Goal: Task Accomplishment & Management: Manage account settings

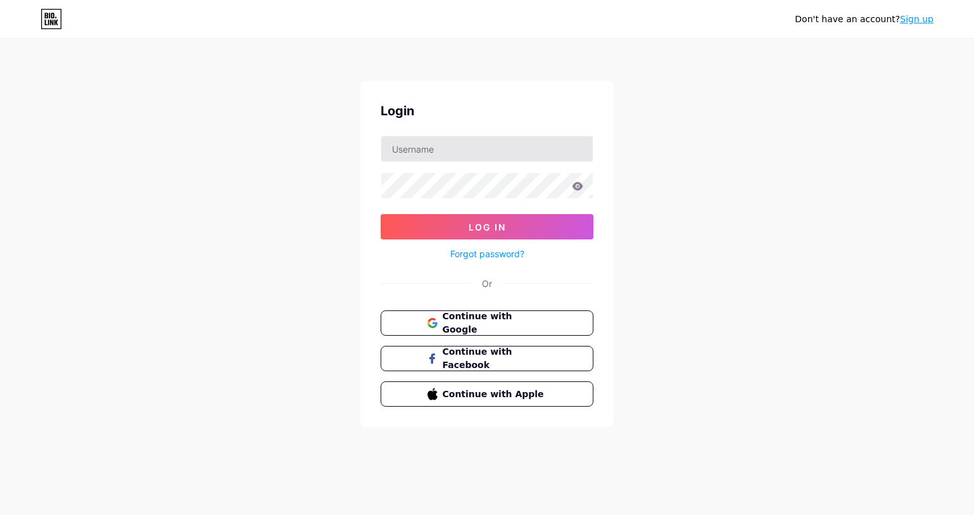
click at [433, 158] on input "text" at bounding box center [487, 148] width 212 height 25
type input "[DOMAIN_NAME][EMAIL_ADDRESS][DOMAIN_NAME]"
click at [508, 251] on link "Forgot password?" at bounding box center [487, 253] width 74 height 13
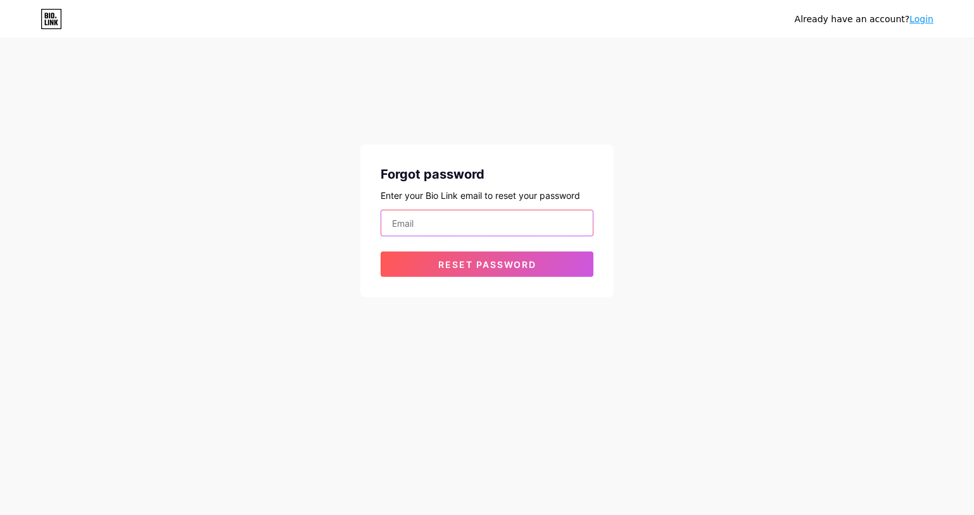
click at [485, 222] on input "email" at bounding box center [487, 222] width 212 height 25
type input "zahraamjad.pk@gmail.com"
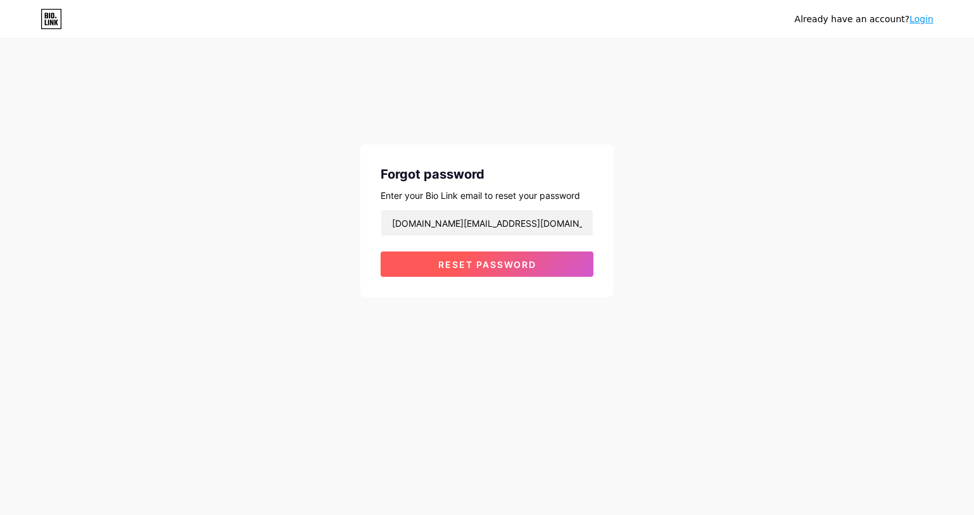
click at [500, 260] on span "Reset password" at bounding box center [487, 264] width 98 height 11
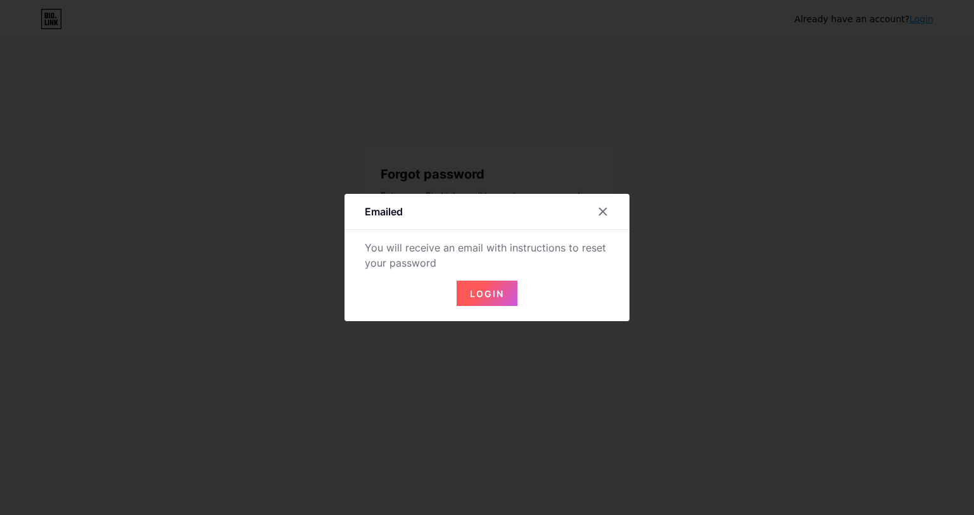
click at [498, 296] on span "Login" at bounding box center [487, 293] width 34 height 11
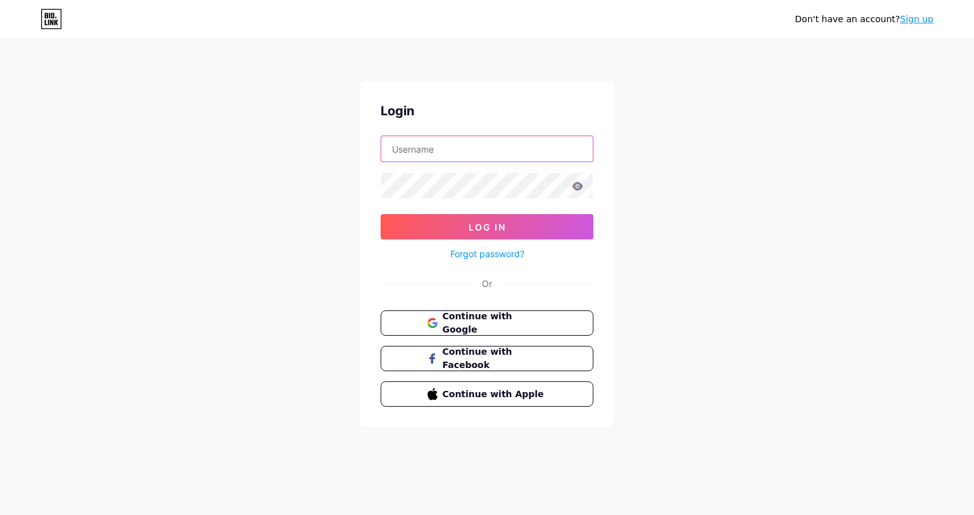
click at [445, 150] on input "text" at bounding box center [487, 148] width 212 height 25
type input "zahraamjad.pk@gmail.com"
click at [479, 256] on link "Forgot password?" at bounding box center [487, 253] width 74 height 13
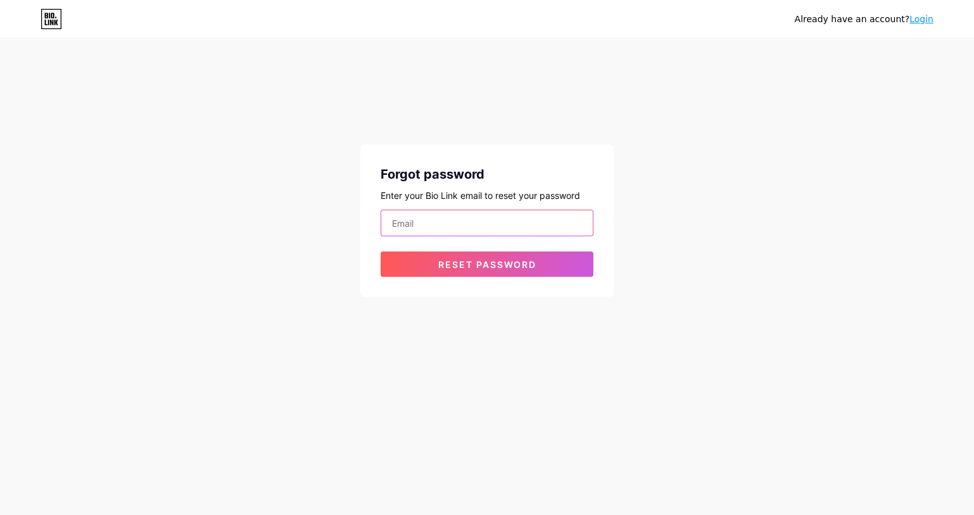
click at [476, 212] on input "email" at bounding box center [487, 222] width 212 height 25
type input "zahraamjad.pk@gmail.com"
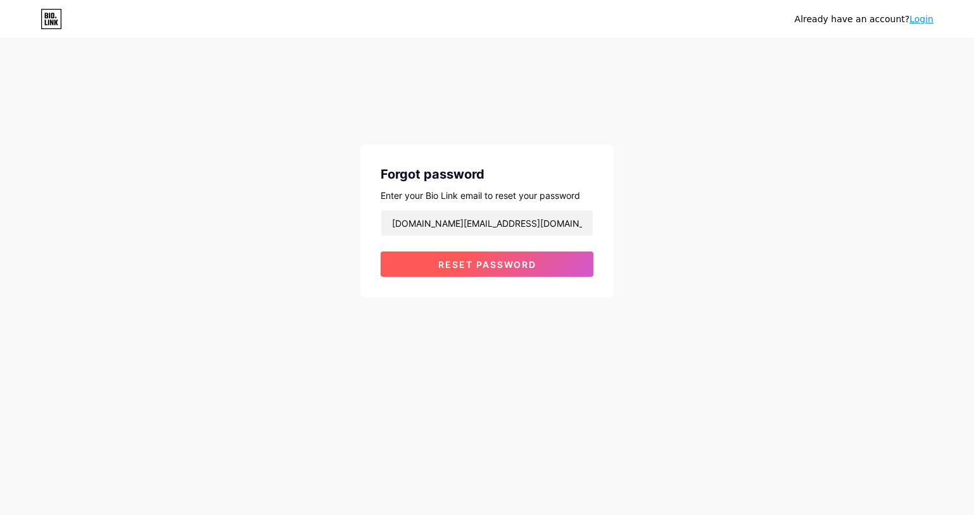
click at [476, 263] on span "Reset password" at bounding box center [487, 264] width 98 height 11
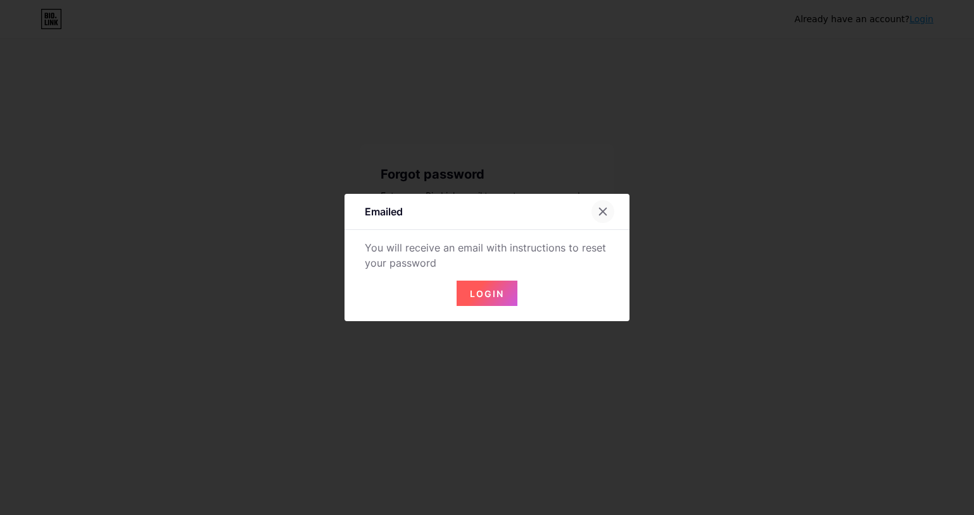
click at [603, 210] on icon at bounding box center [603, 211] width 10 height 10
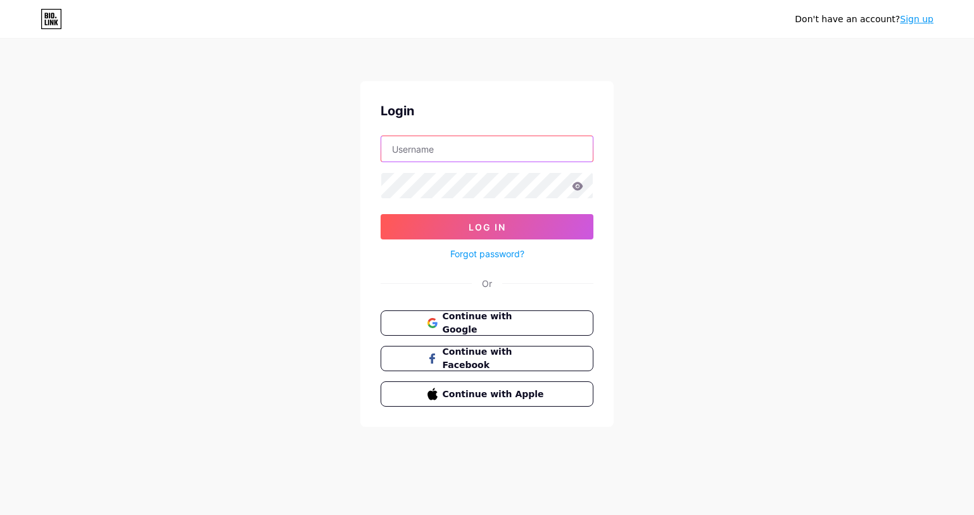
click at [393, 141] on input "text" at bounding box center [487, 148] width 212 height 25
type input "zahraamjad.pk@gmail.com"
click at [575, 188] on icon at bounding box center [578, 186] width 11 height 8
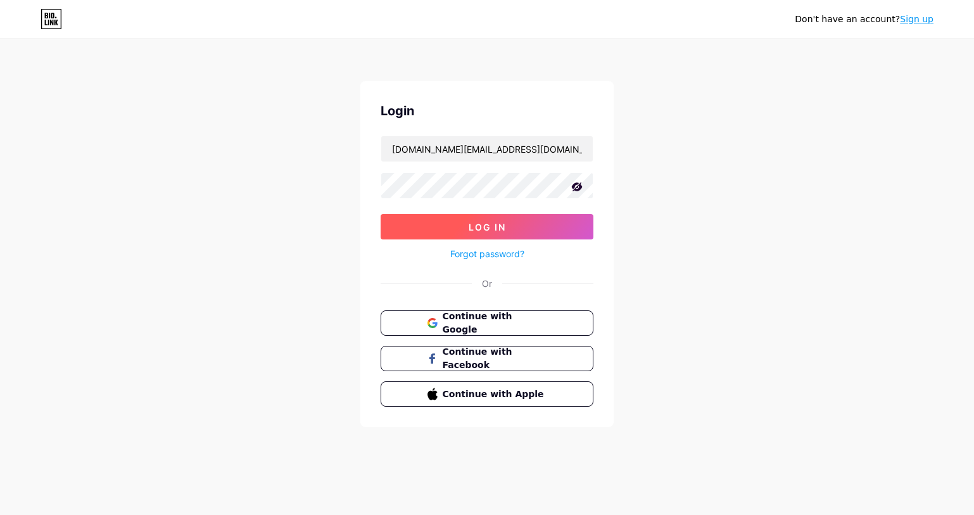
click at [502, 222] on span "Log In" at bounding box center [487, 227] width 37 height 11
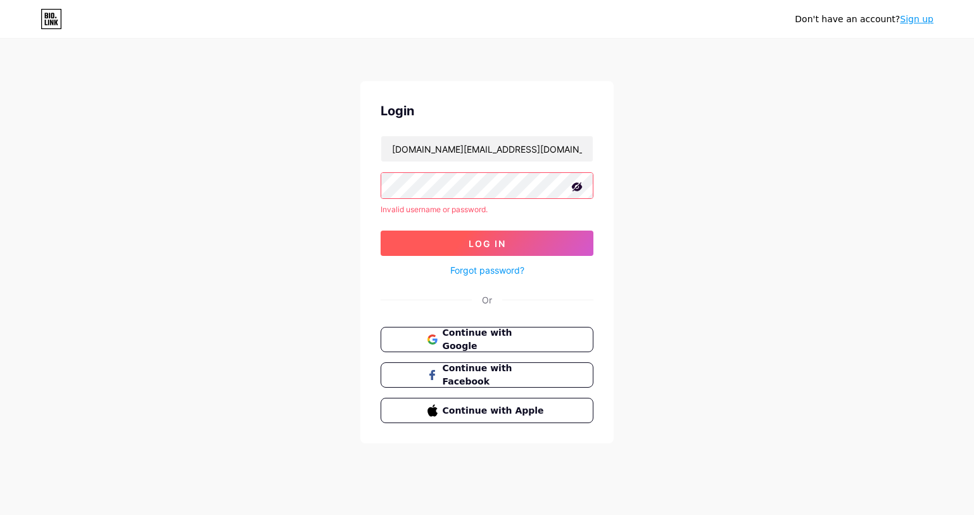
click at [501, 244] on span "Log In" at bounding box center [487, 243] width 37 height 11
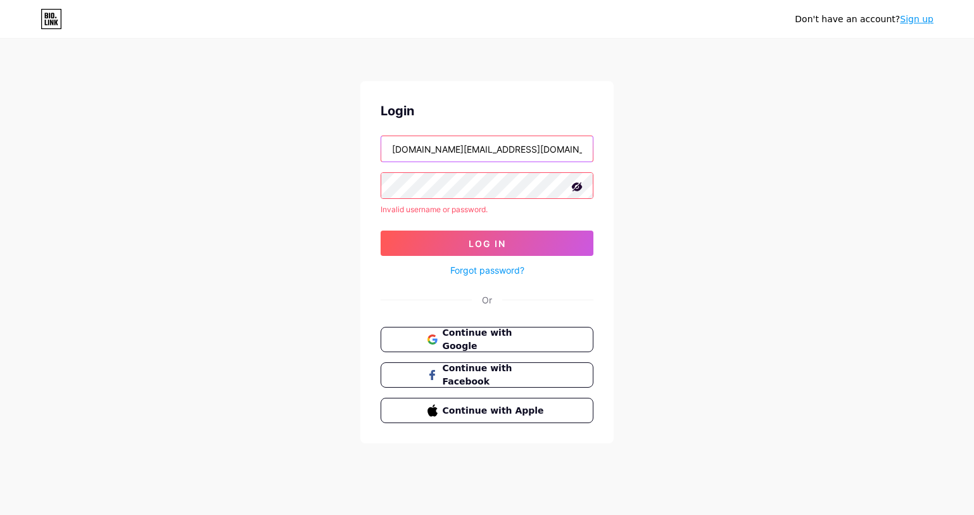
click at [521, 148] on input "zahraamjad.pk@gmail.com" at bounding box center [487, 148] width 212 height 25
click at [381, 231] on button "Log In" at bounding box center [487, 243] width 213 height 25
click at [521, 152] on input "zahraamjad786" at bounding box center [487, 148] width 212 height 25
type input "z"
drag, startPoint x: 521, startPoint y: 152, endPoint x: 213, endPoint y: -55, distance: 371.0
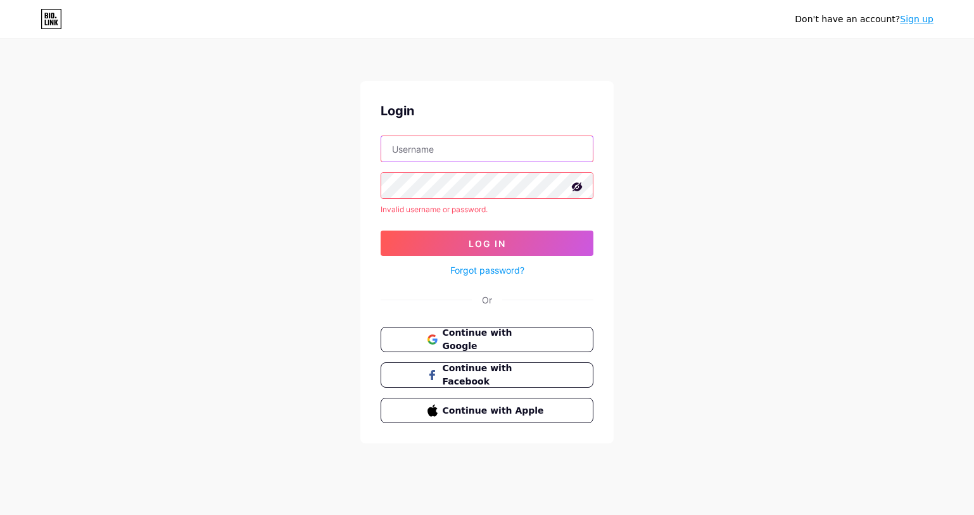
click at [213, 0] on html "Don't have an account? Sign up Login Invalid username or password. Log In Forgo…" at bounding box center [487, 257] width 974 height 515
click at [512, 154] on input "text" at bounding box center [487, 148] width 212 height 25
click at [381, 231] on button "Log In" at bounding box center [487, 243] width 213 height 25
click at [460, 146] on input "Zahra_Amjad786" at bounding box center [487, 148] width 212 height 25
type input "Z"
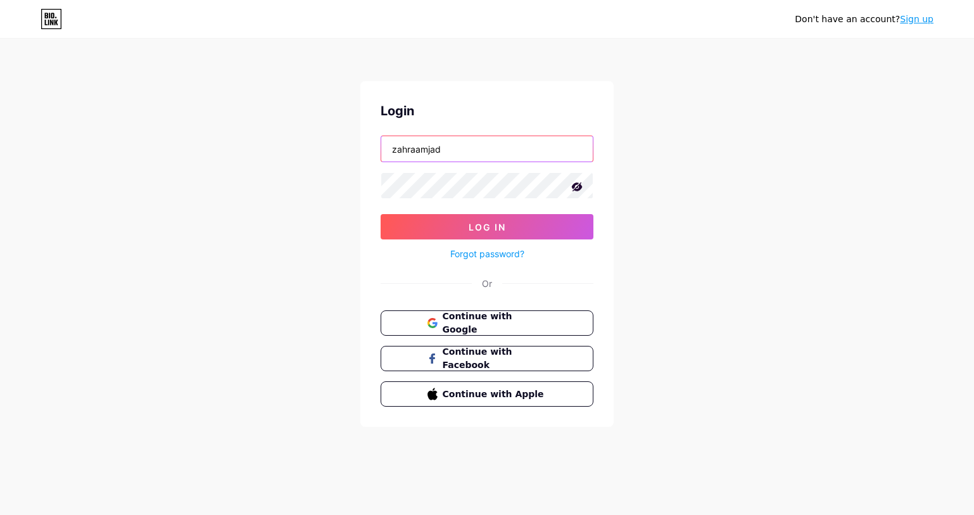
click at [381, 214] on button "Log In" at bounding box center [487, 226] width 213 height 25
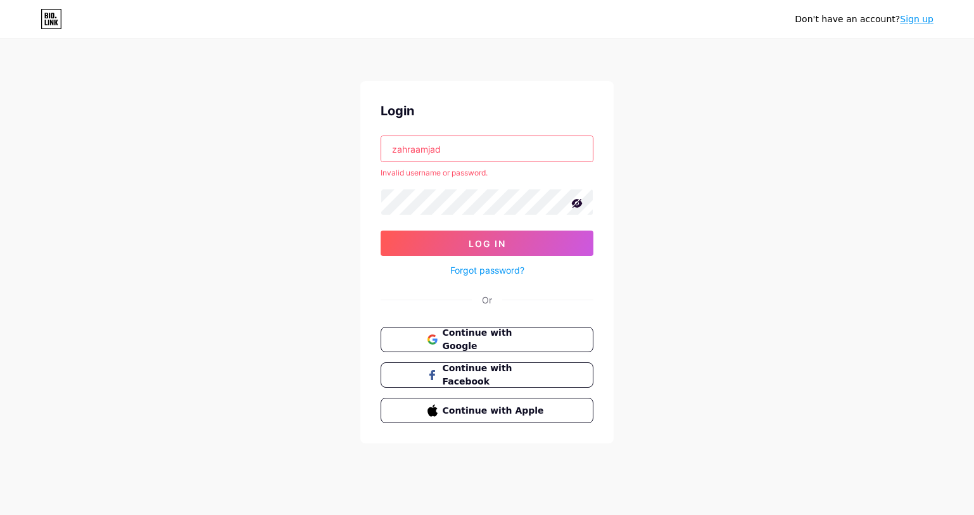
click at [477, 151] on input "zahraamjad" at bounding box center [487, 148] width 212 height 25
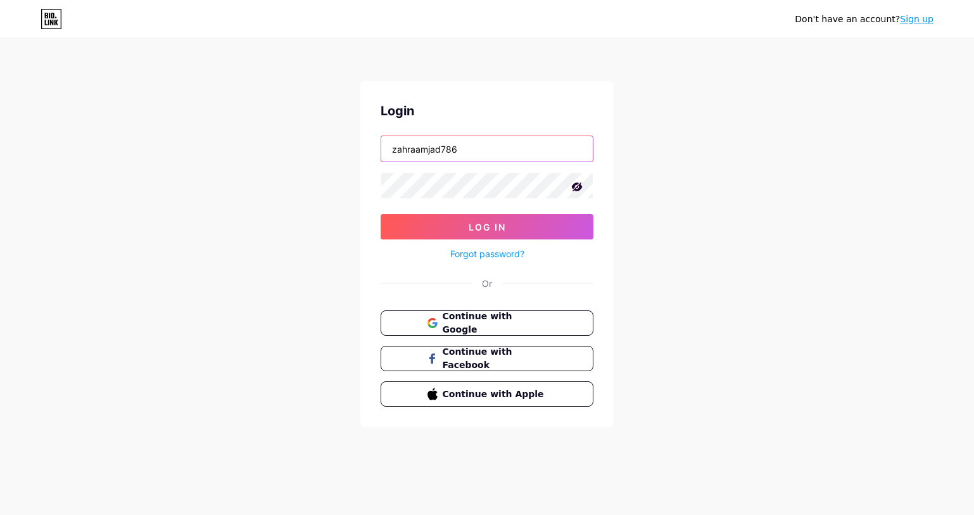
type input "zahraamjad786"
click at [381, 214] on button "Log In" at bounding box center [487, 226] width 213 height 25
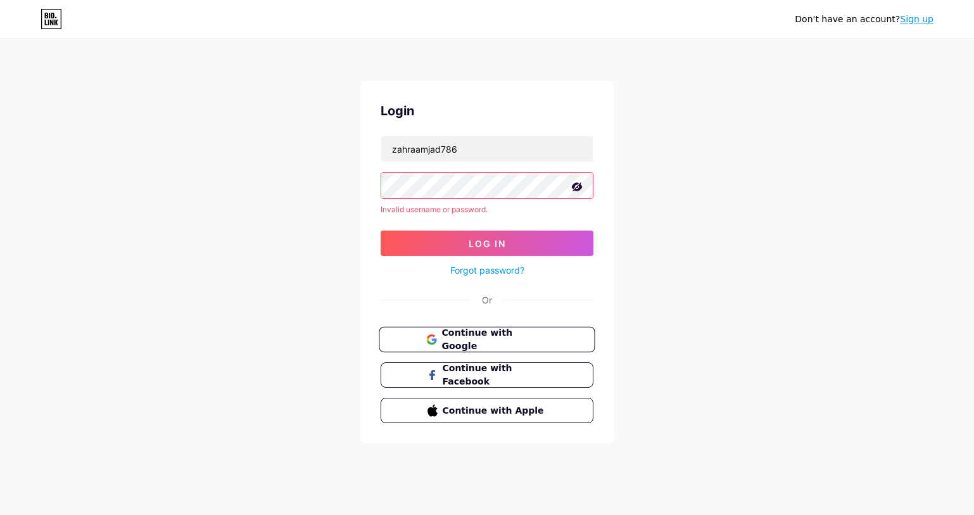
click at [488, 340] on span "Continue with Google" at bounding box center [494, 339] width 106 height 27
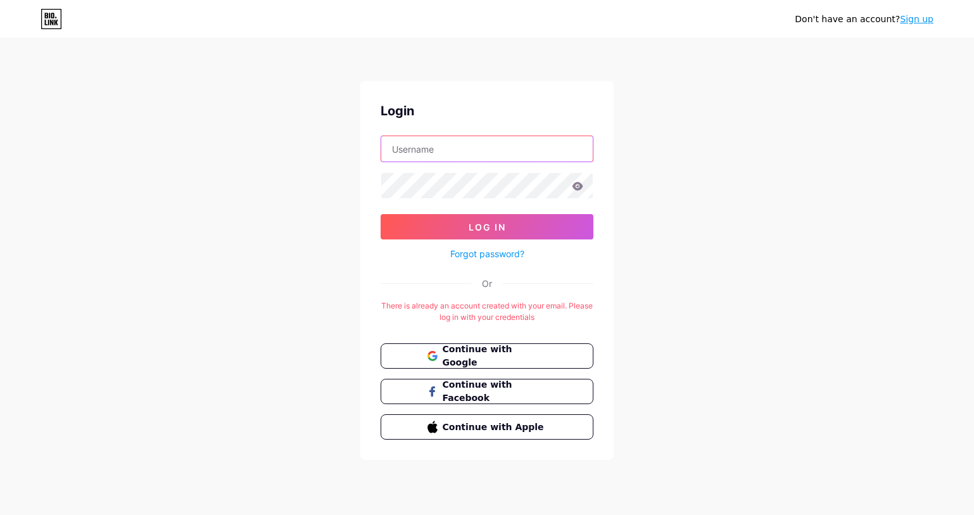
click at [478, 151] on input "text" at bounding box center [487, 148] width 212 height 25
type input "zahraamjad786"
click at [500, 253] on link "Forgot password?" at bounding box center [487, 253] width 74 height 13
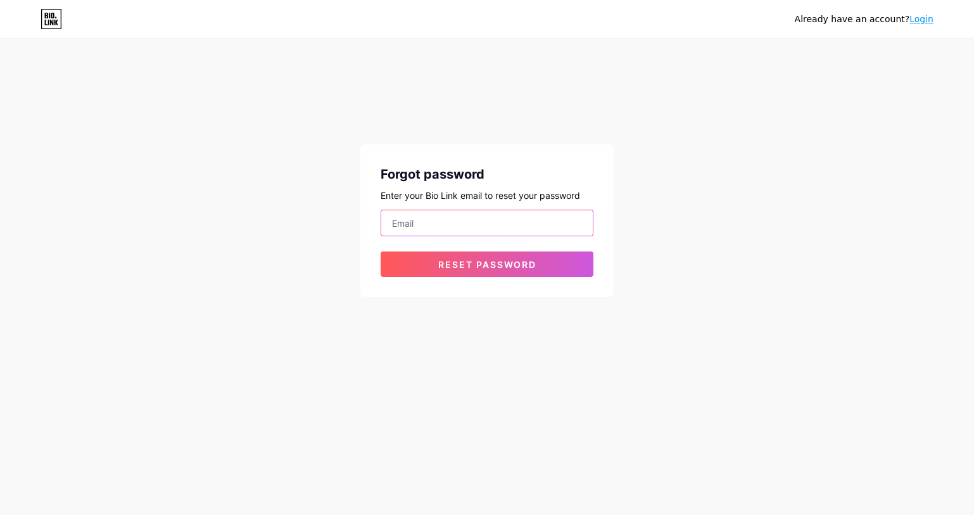
click at [466, 222] on input "email" at bounding box center [487, 222] width 212 height 25
type input "zahraamjad.pk@gmail.com"
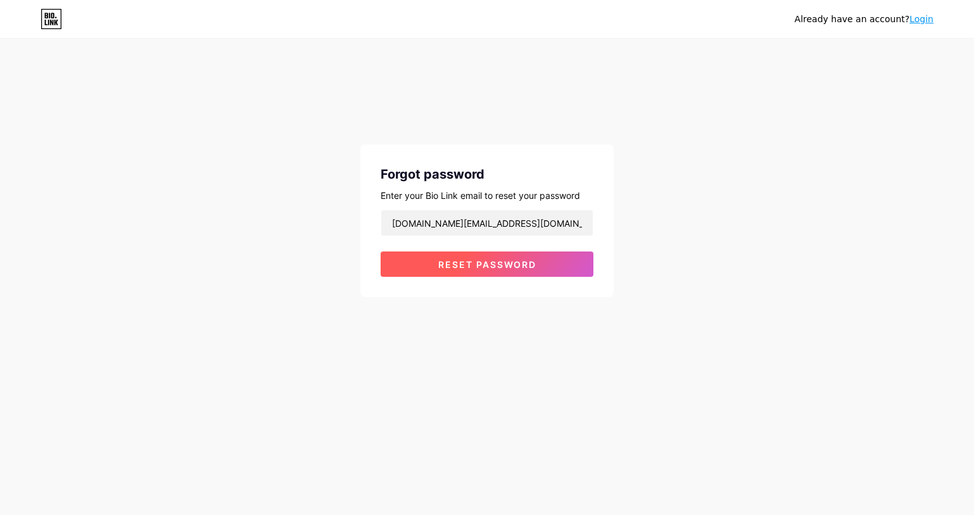
click at [472, 264] on span "Reset password" at bounding box center [487, 264] width 98 height 11
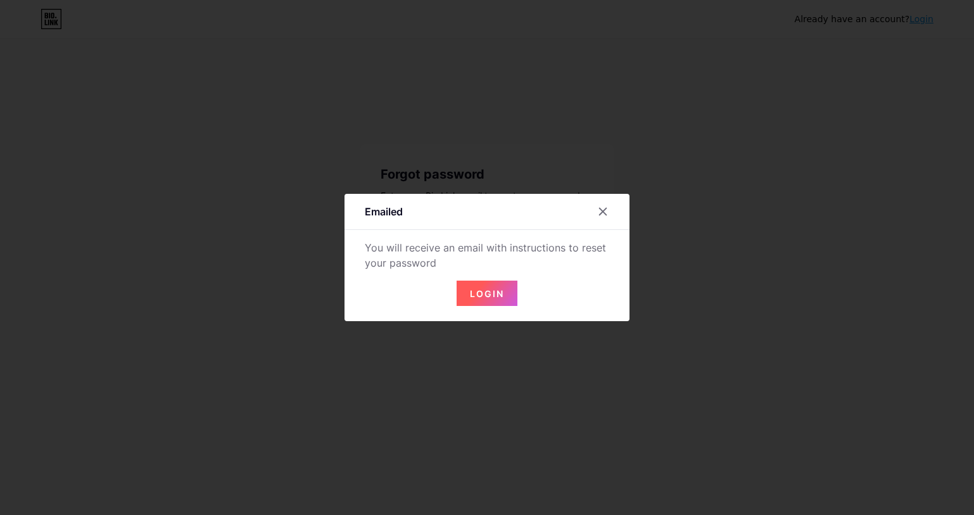
click at [479, 287] on button "Login" at bounding box center [487, 293] width 61 height 25
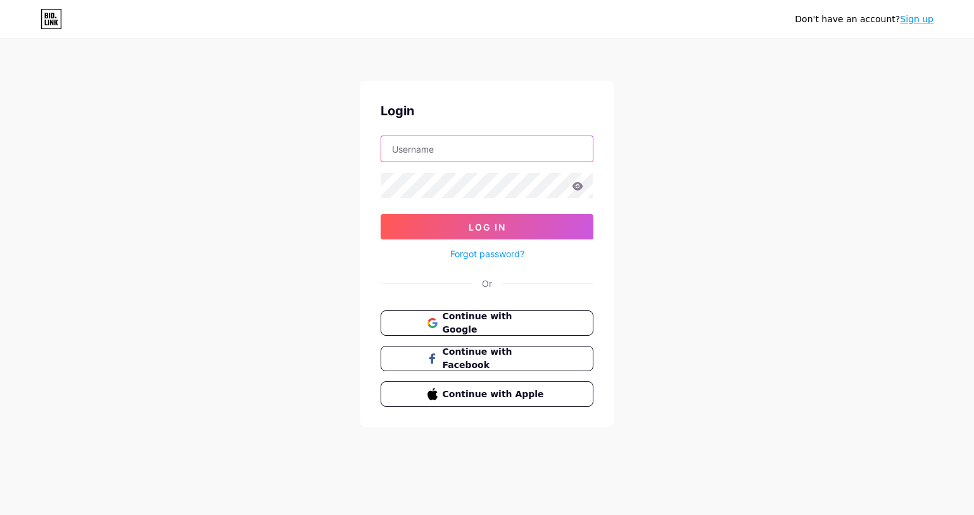
click at [432, 155] on input "text" at bounding box center [487, 148] width 212 height 25
type input "zahraamjad786"
click at [580, 183] on icon at bounding box center [578, 186] width 11 height 8
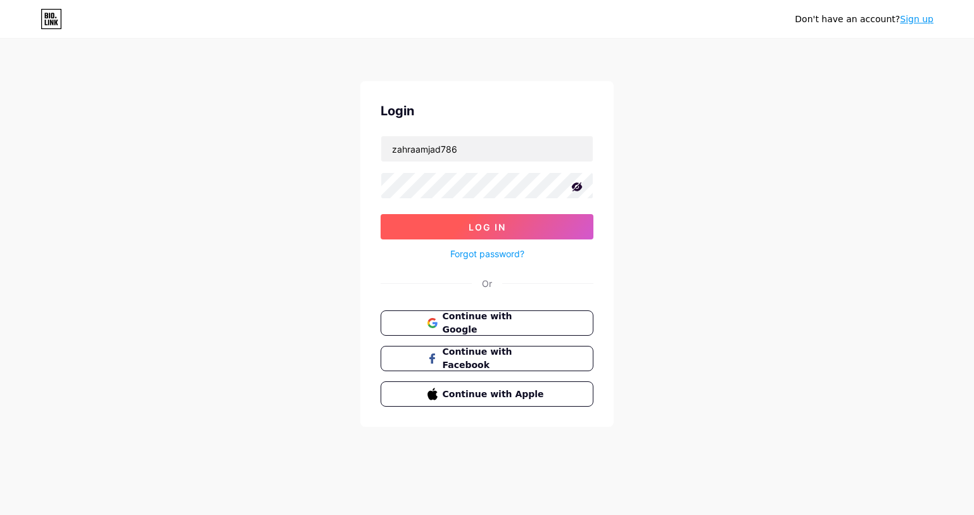
click at [531, 222] on button "Log In" at bounding box center [487, 226] width 213 height 25
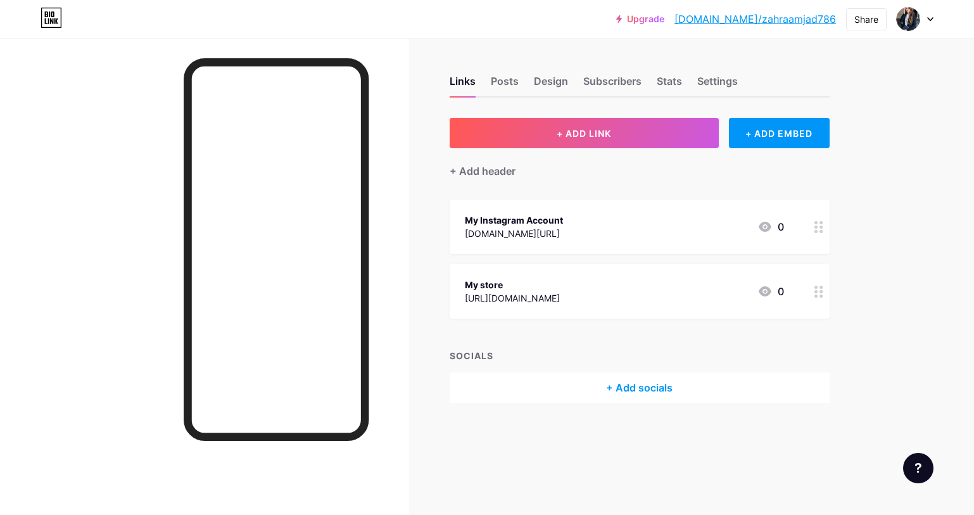
click at [927, 14] on div at bounding box center [915, 19] width 37 height 23
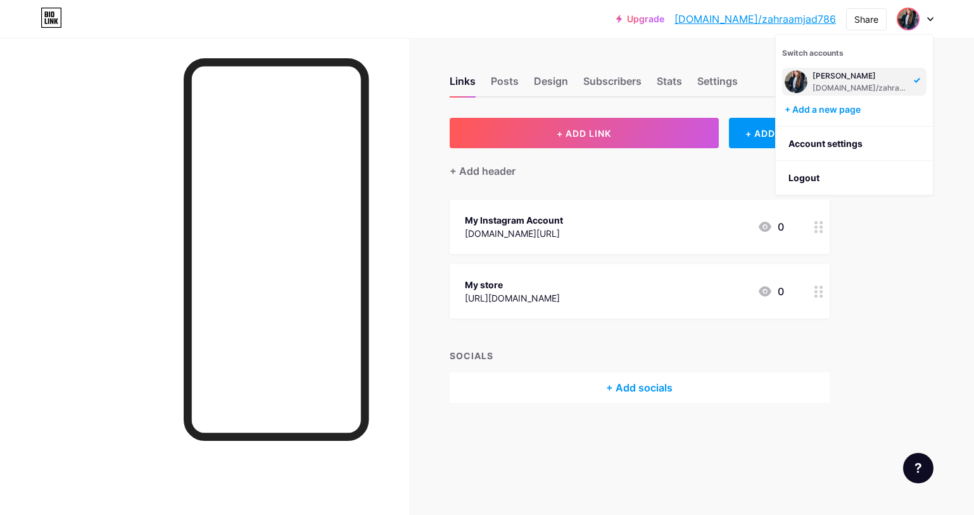
click at [813, 372] on div "+ Add socials" at bounding box center [640, 387] width 380 height 30
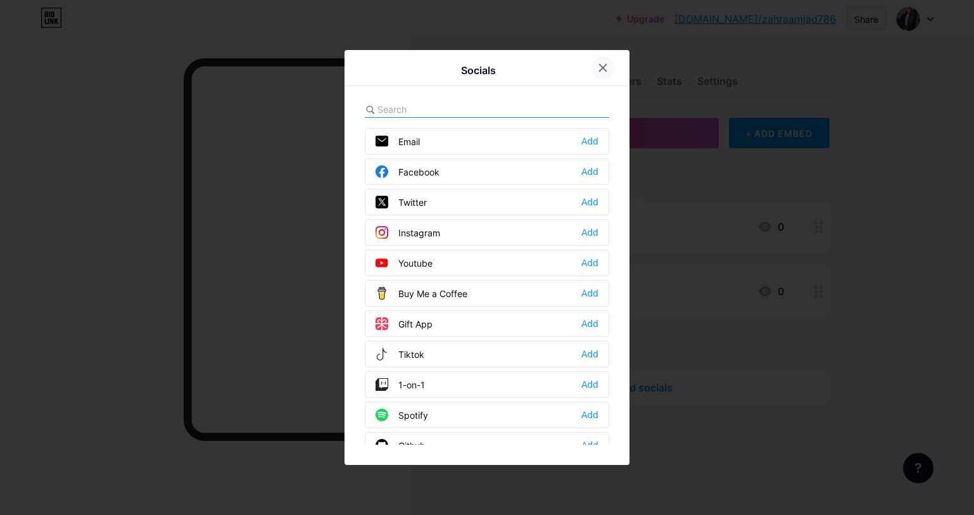
click at [607, 68] on icon at bounding box center [603, 68] width 10 height 10
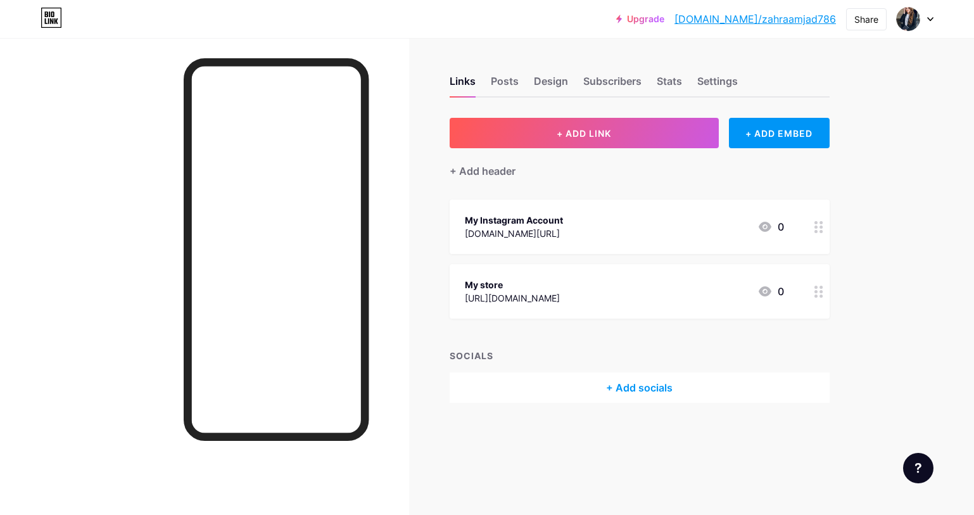
click at [925, 18] on div at bounding box center [915, 19] width 37 height 23
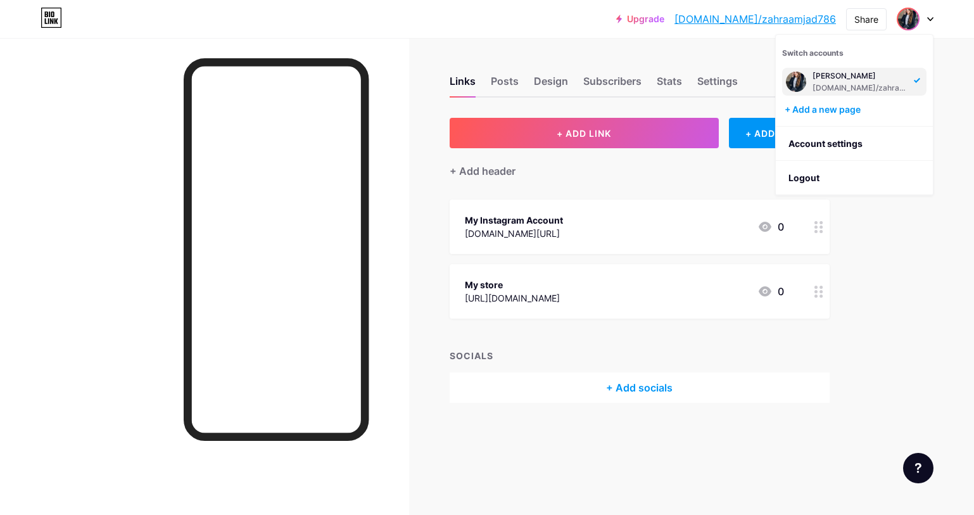
click at [804, 79] on img at bounding box center [796, 82] width 20 height 20
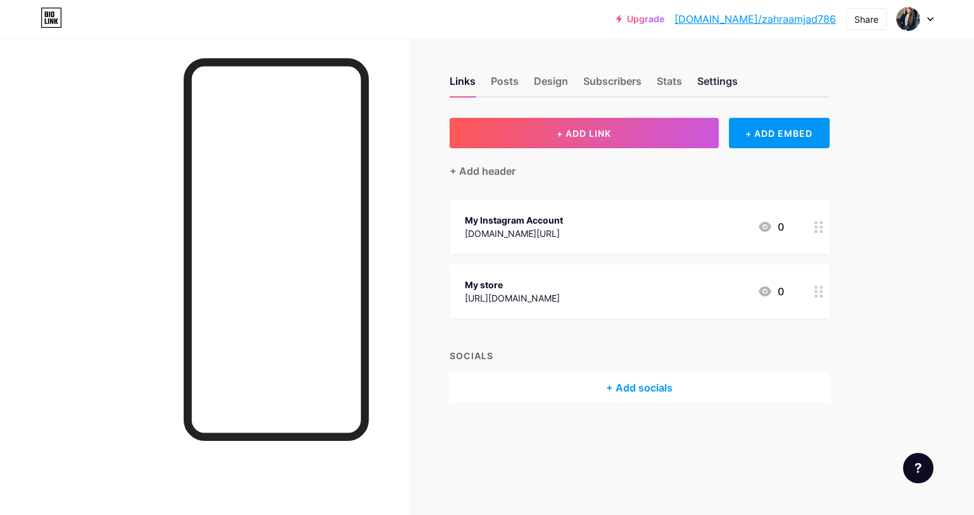
click at [719, 75] on div "Settings" at bounding box center [717, 84] width 41 height 23
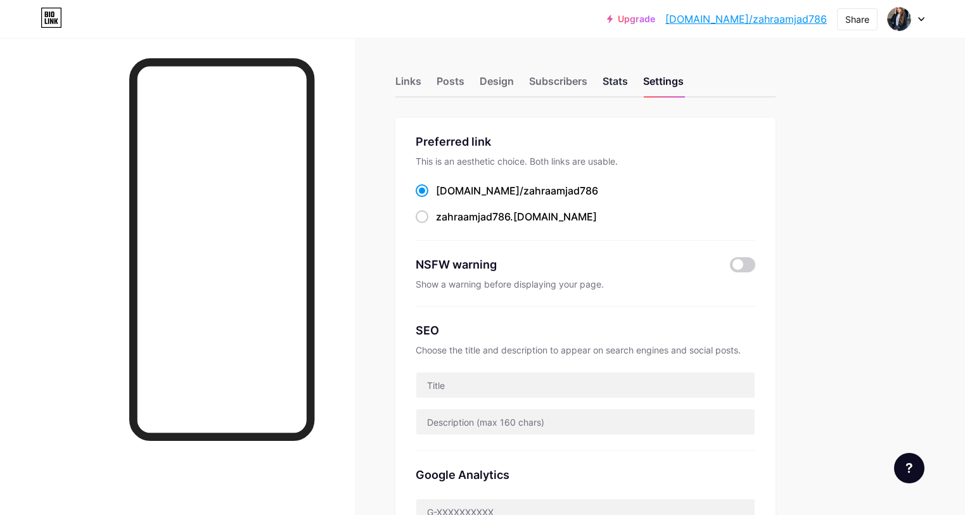
click at [628, 80] on div "Stats" at bounding box center [614, 84] width 25 height 23
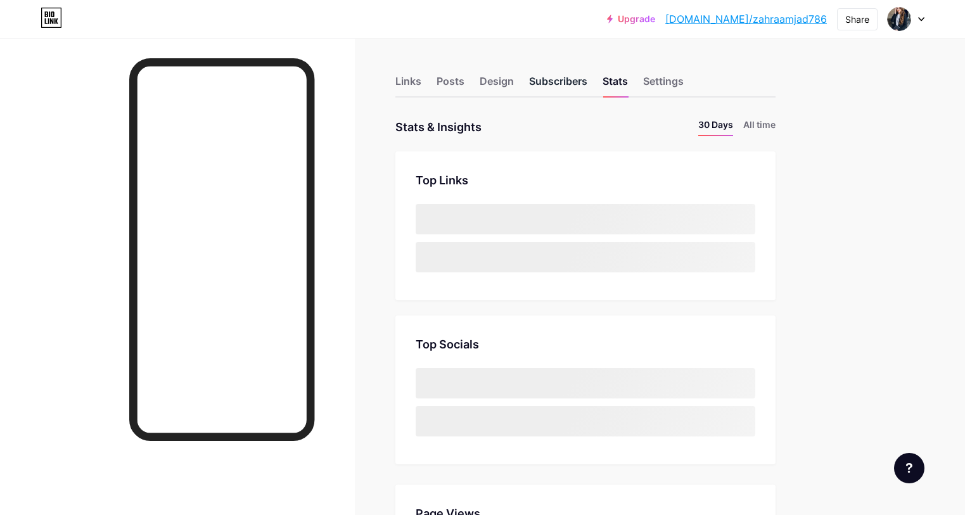
click at [587, 81] on div "Subscribers" at bounding box center [558, 84] width 58 height 23
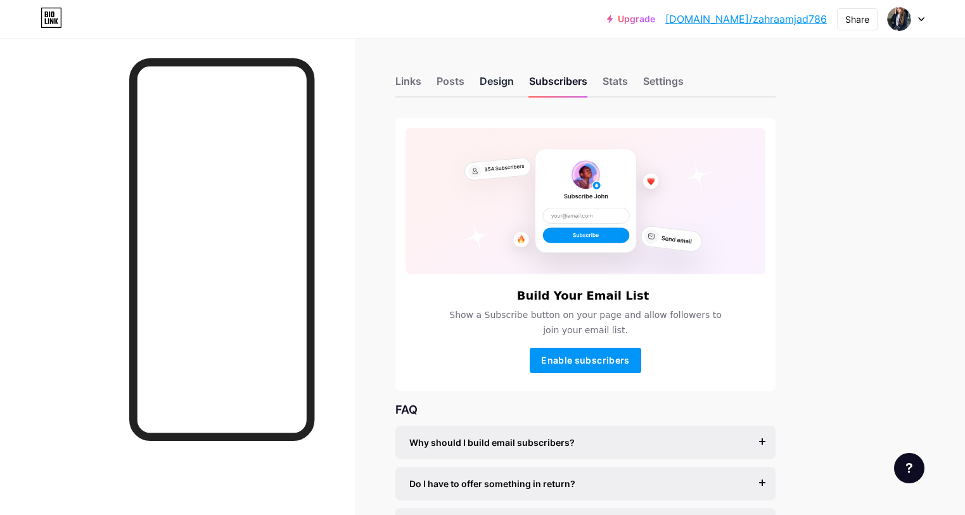
click at [514, 78] on div "Design" at bounding box center [496, 84] width 34 height 23
click at [421, 78] on div "Links" at bounding box center [408, 84] width 26 height 23
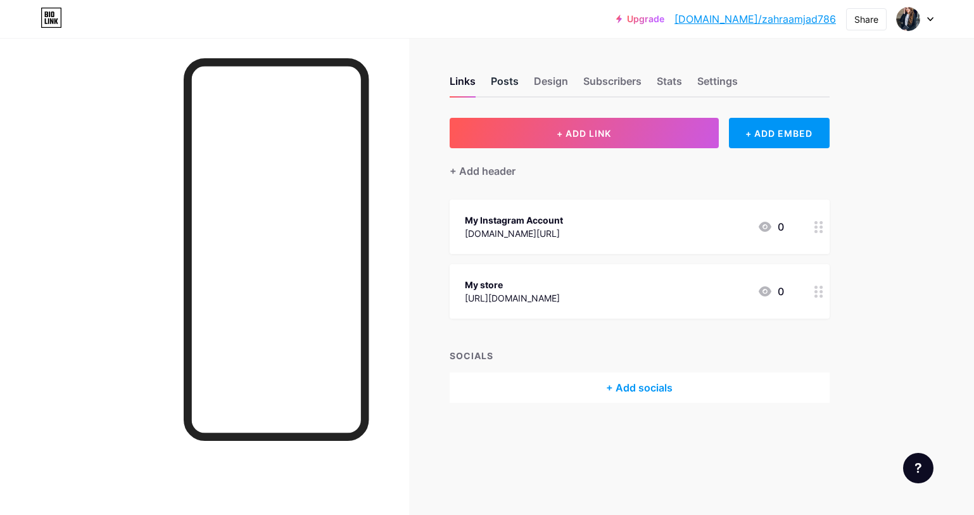
click at [509, 87] on div "Posts" at bounding box center [505, 84] width 28 height 23
click at [544, 84] on div "Design" at bounding box center [551, 84] width 34 height 23
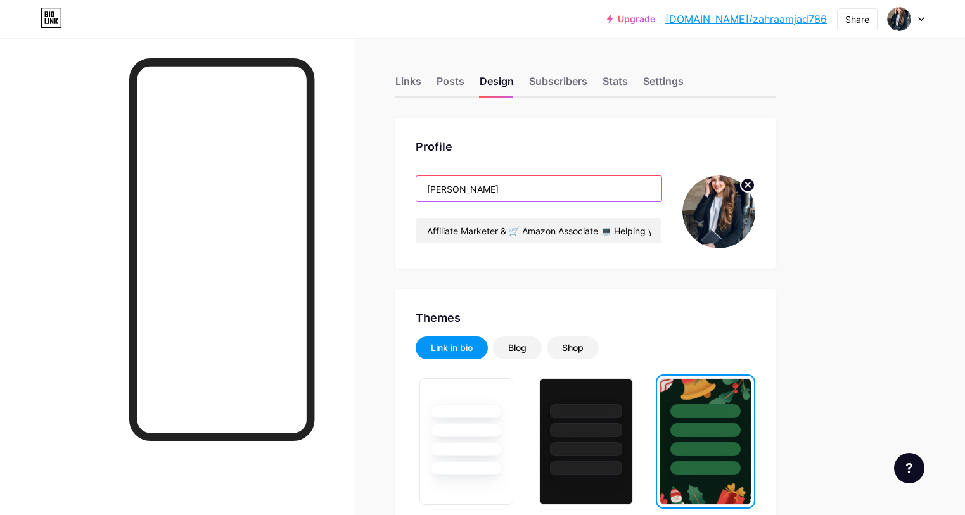
click at [580, 181] on input "[PERSON_NAME]" at bounding box center [538, 188] width 245 height 25
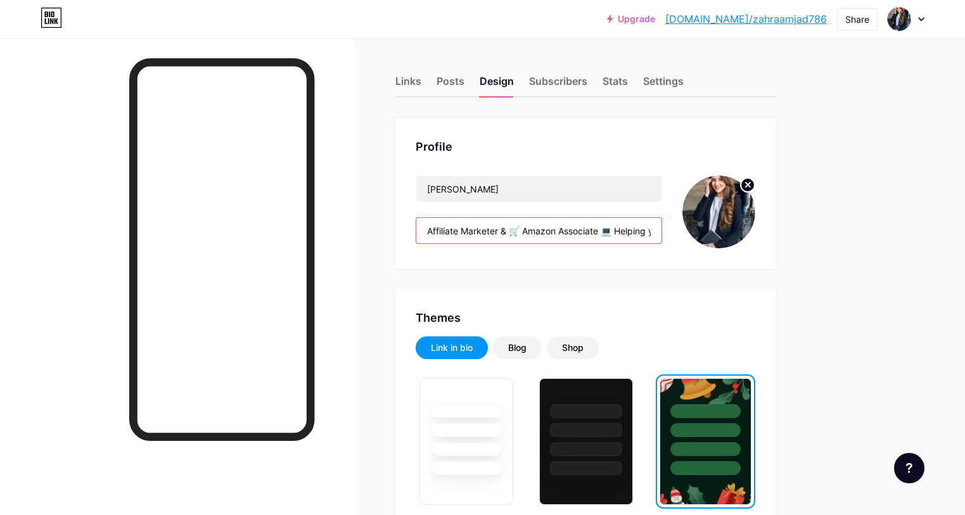
drag, startPoint x: 480, startPoint y: 231, endPoint x: 555, endPoint y: 252, distance: 78.4
drag, startPoint x: 555, startPoint y: 252, endPoint x: 882, endPoint y: 270, distance: 326.7
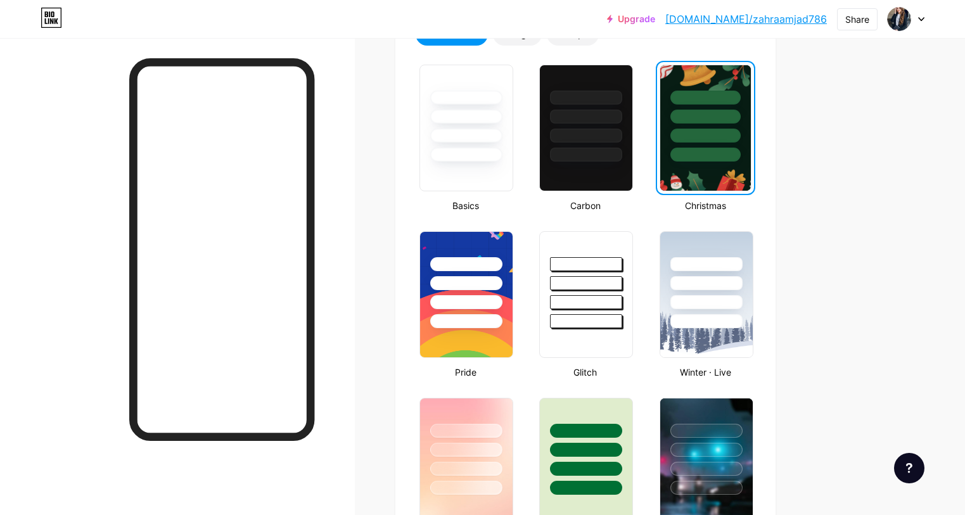
scroll to position [317, 0]
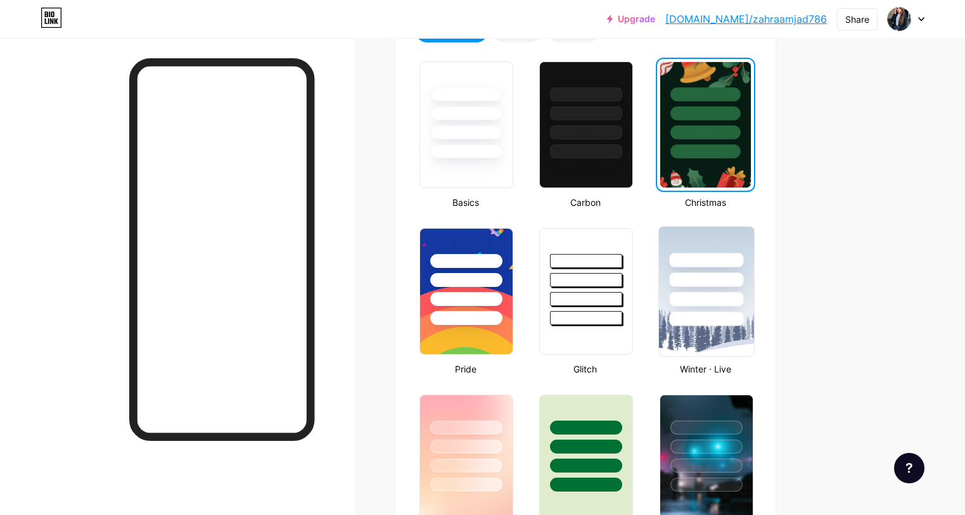
click at [743, 293] on div at bounding box center [706, 299] width 74 height 15
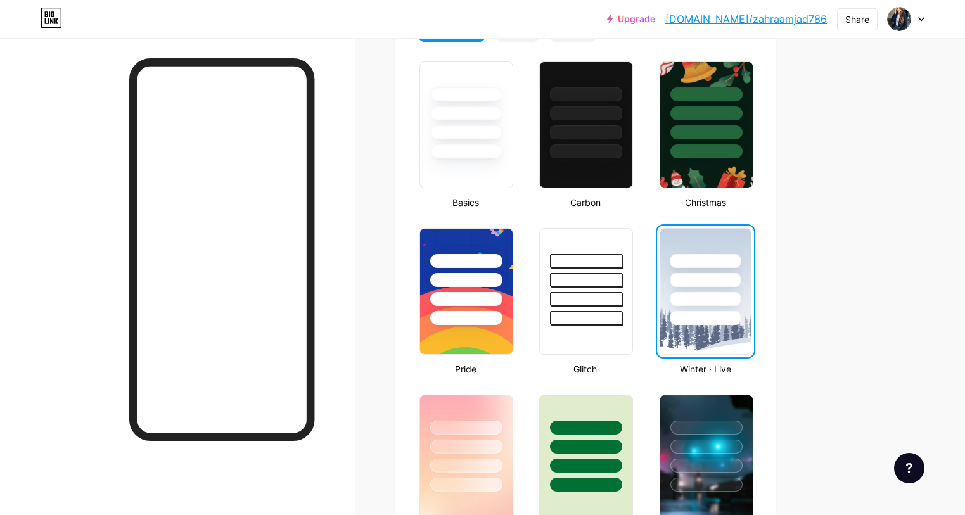
click at [740, 284] on div at bounding box center [705, 280] width 70 height 14
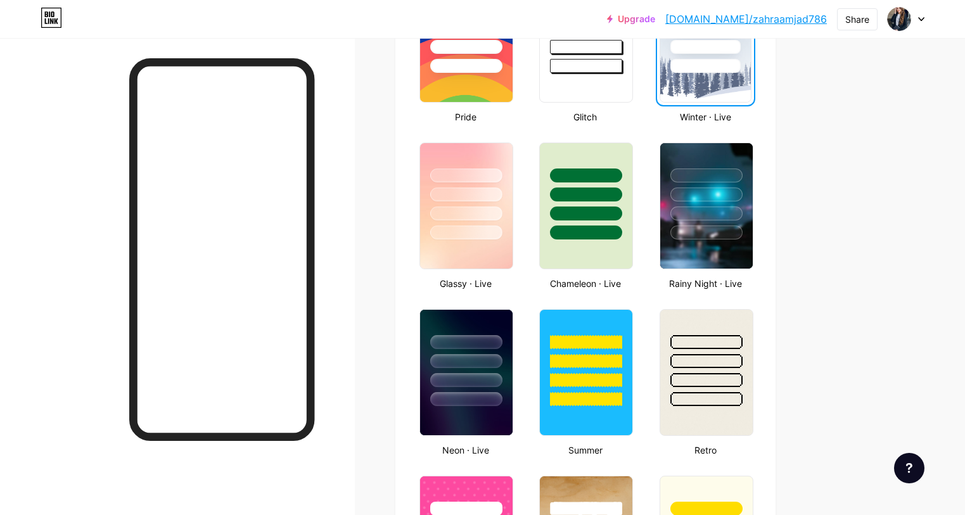
scroll to position [624, 0]
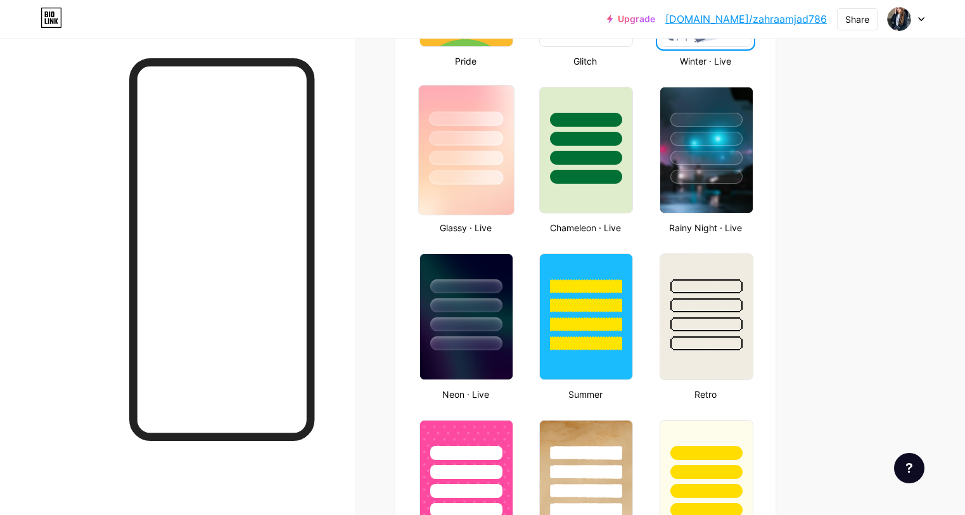
click at [503, 137] on div at bounding box center [466, 138] width 74 height 15
